Goal: Transaction & Acquisition: Download file/media

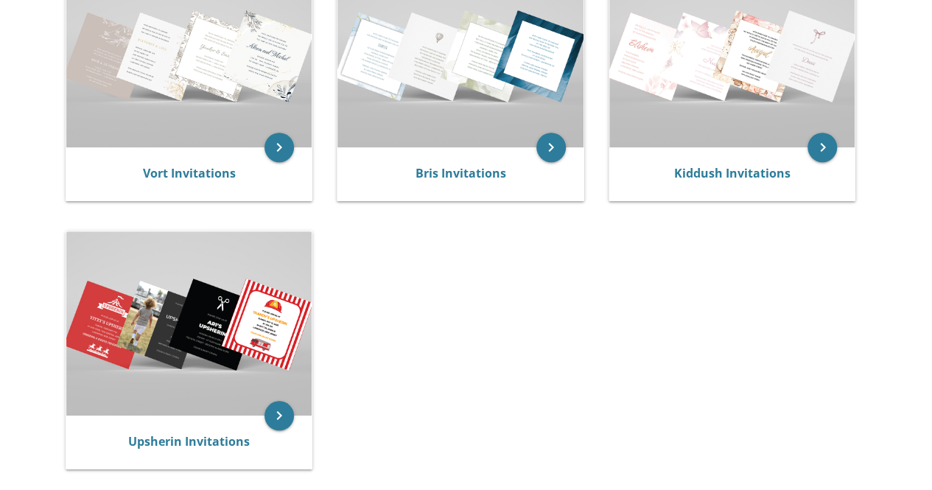
scroll to position [368, 0]
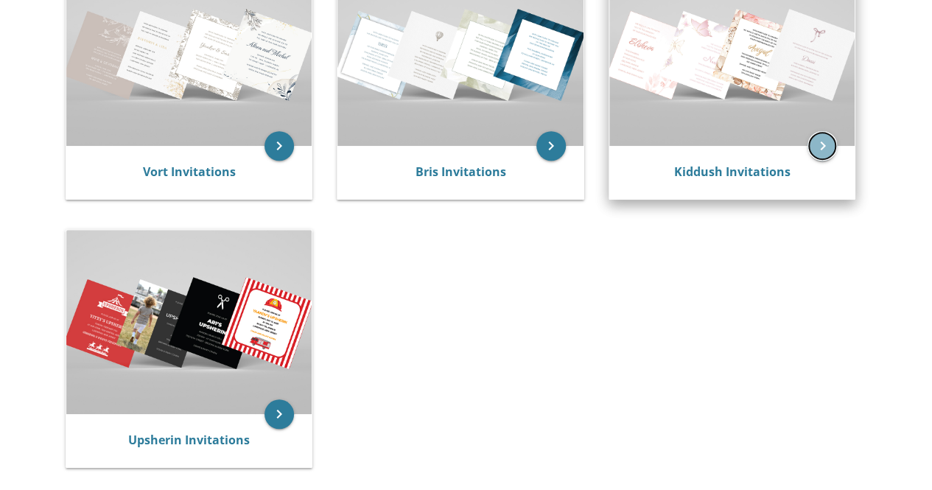
click at [828, 146] on icon "keyboard_arrow_right" at bounding box center [822, 145] width 29 height 29
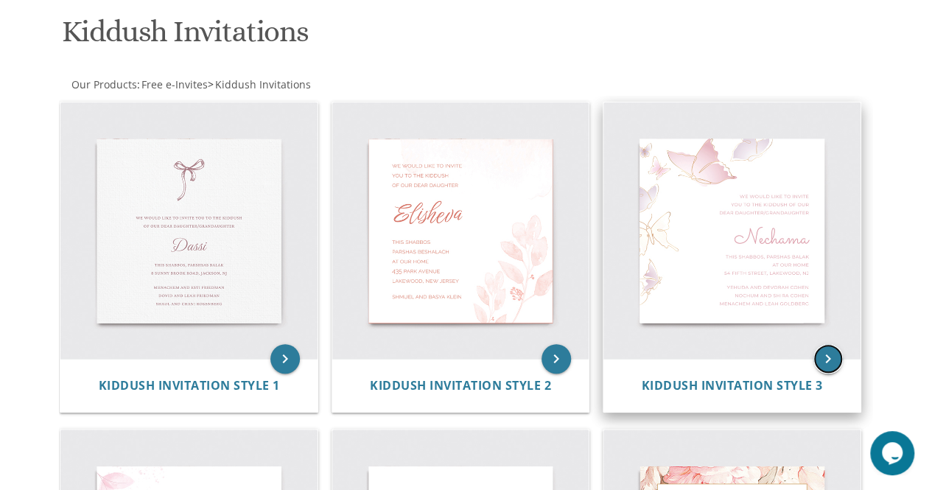
click at [824, 351] on icon "keyboard_arrow_right" at bounding box center [827, 358] width 29 height 29
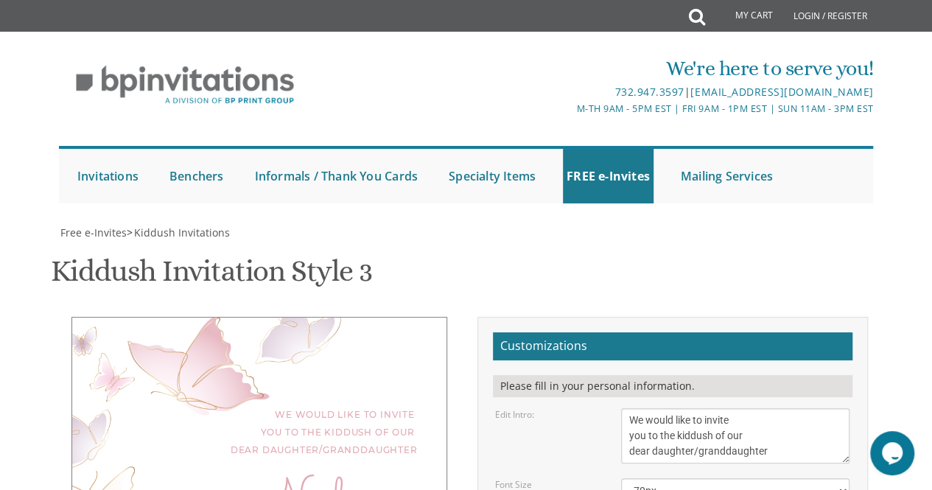
scroll to position [295, 0]
type textarea "N"
type textarea "Ella"
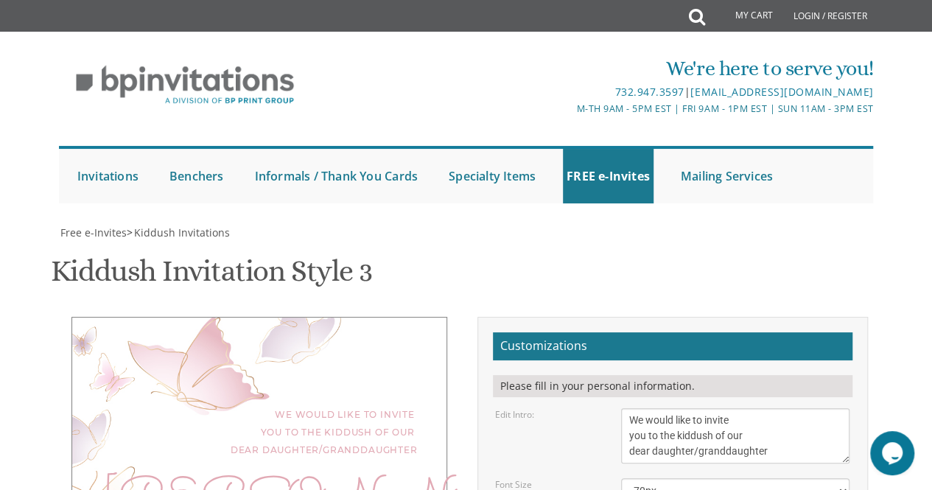
drag, startPoint x: 716, startPoint y: 303, endPoint x: 627, endPoint y: 303, distance: 89.1
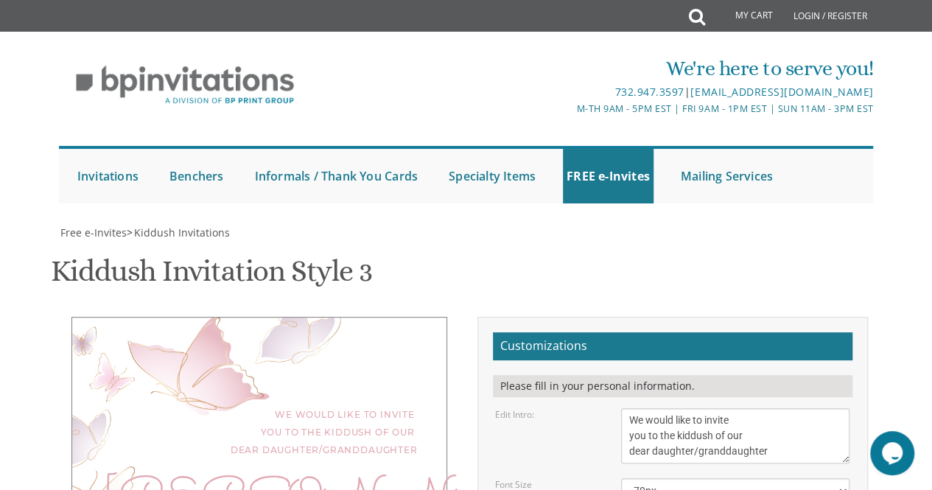
type textarea "This Shabbos, Parshas Shoftim at Ahavas Tefilah 96 Kingsfield Dr, Lakewood, NJ"
drag, startPoint x: 774, startPoint y: 270, endPoint x: 617, endPoint y: 274, distance: 156.2
drag, startPoint x: 781, startPoint y: 286, endPoint x: 631, endPoint y: 285, distance: 150.3
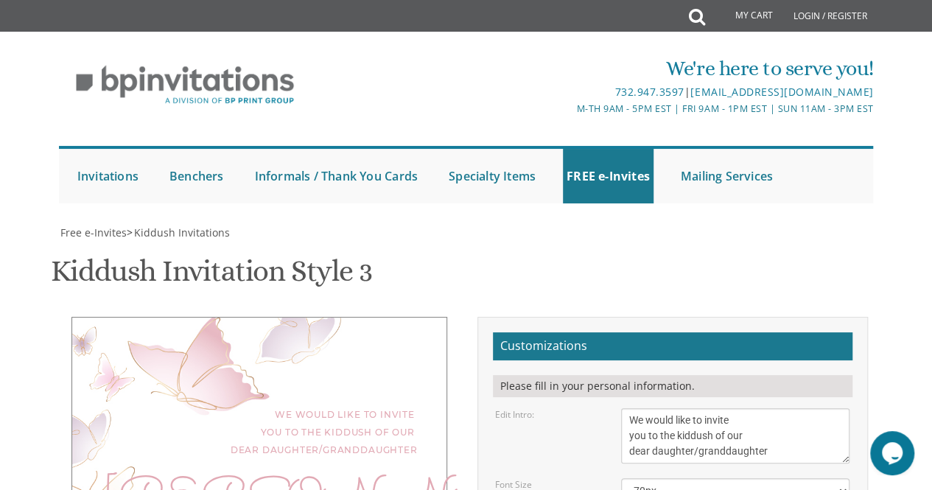
type textarea "Shmuel and Tzivi Halpert Shloimy and Yenty Halpert Aryei and Yocheved Dowek"
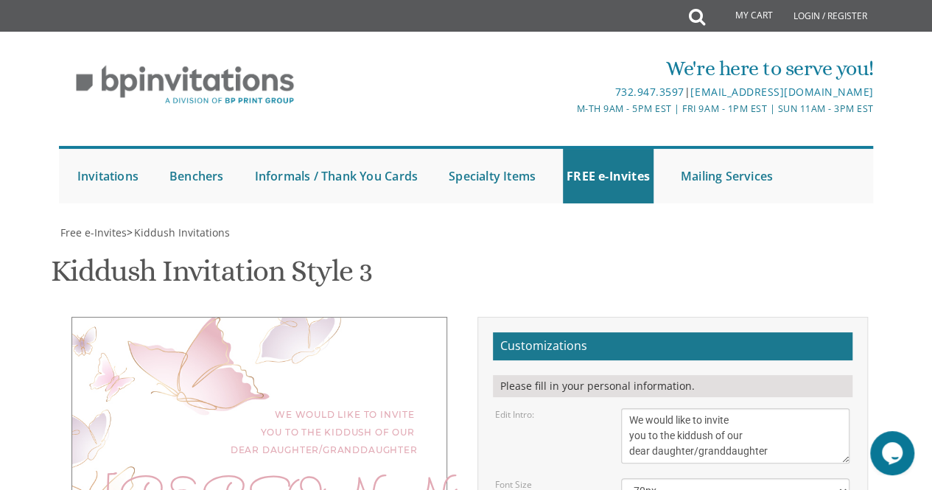
type textarea "This Shabbos, Parshas Shoftim after davening at Ahavas Tefilah 96 Kingsfield Dr…"
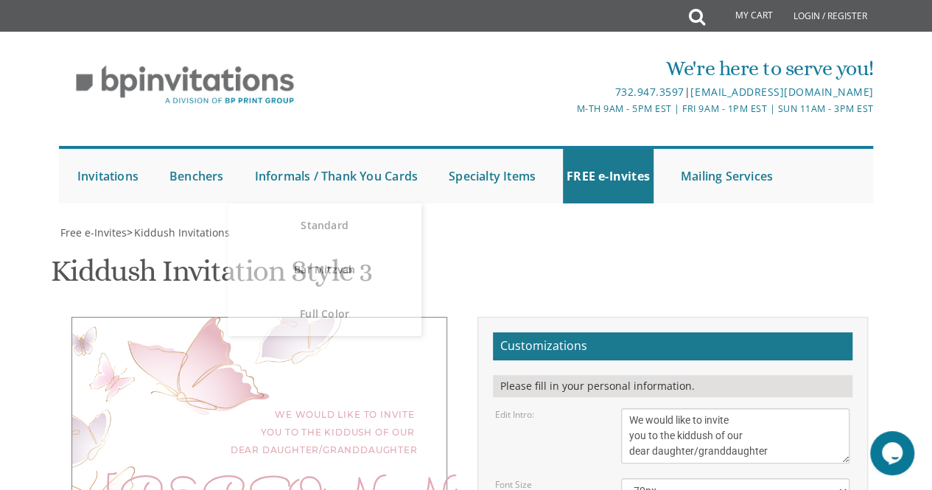
scroll to position [442, 0]
type input "srthalpert@gmail.com"
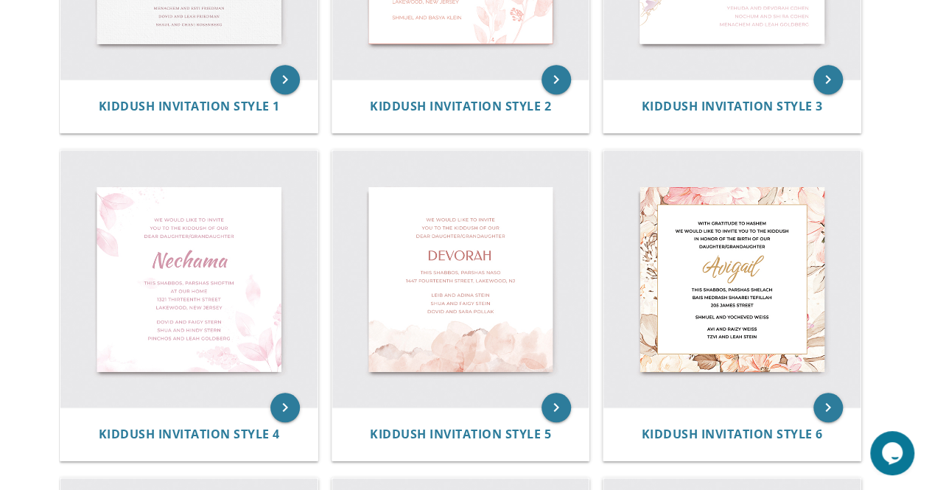
scroll to position [218, 0]
